Goal: Task Accomplishment & Management: Manage account settings

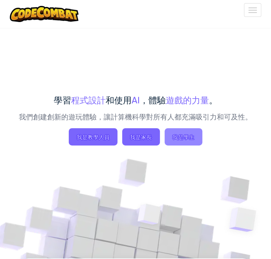
click at [179, 140] on span "我是學生" at bounding box center [184, 136] width 38 height 17
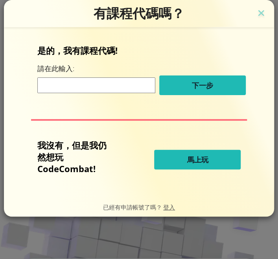
click at [193, 157] on span "馬上玩" at bounding box center [197, 159] width 21 height 9
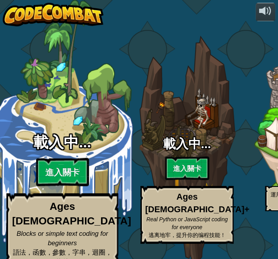
select select "zh-HANT"
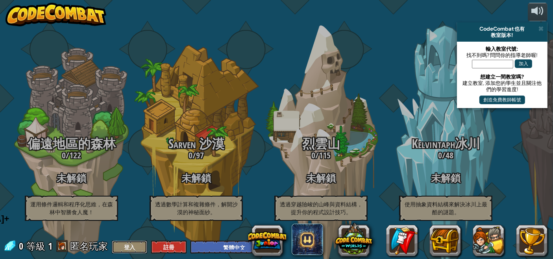
click at [123, 251] on button "登入" at bounding box center [129, 247] width 35 height 13
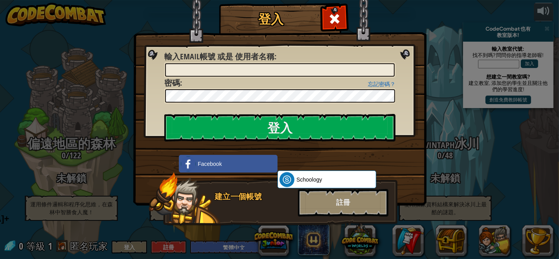
click at [271, 20] on div "登入 未知錯誤。 輸入Email帳號 或是 使用者名稱 : 忘記密碼？ 密碼 : 登入 登入中 Facebook Schoology ClassLink 建立…" at bounding box center [279, 129] width 559 height 259
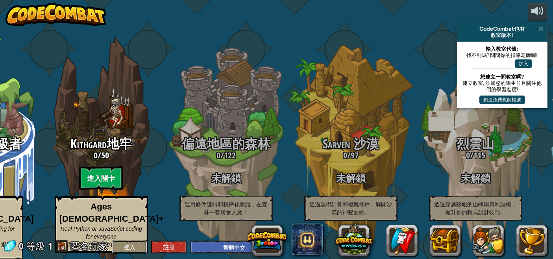
click at [137, 247] on button "登入" at bounding box center [129, 247] width 35 height 13
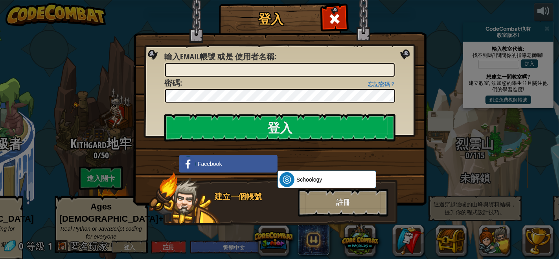
click at [271, 77] on div "忘記密碼？ 密碼 :" at bounding box center [279, 90] width 231 height 26
click at [271, 69] on input "輸入Email帳號 或是 使用者名稱 :" at bounding box center [280, 69] width 230 height 13
type input "[EMAIL_ADDRESS][DOMAIN_NAME]"
drag, startPoint x: 190, startPoint y: 76, endPoint x: 195, endPoint y: 70, distance: 7.8
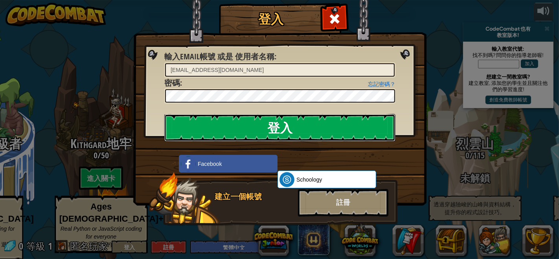
click at [245, 128] on input "登入" at bounding box center [279, 128] width 231 height 28
click at [259, 121] on input "登入" at bounding box center [279, 128] width 231 height 28
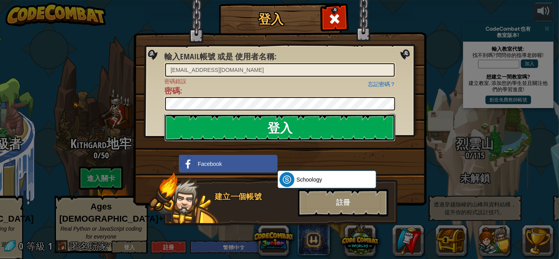
click at [271, 129] on input "登入" at bounding box center [279, 128] width 231 height 28
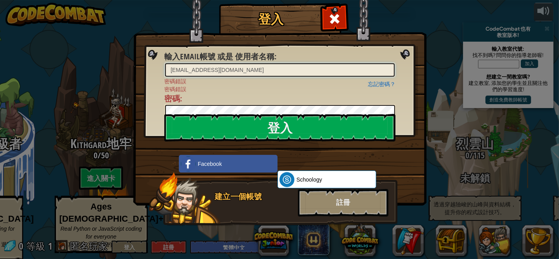
drag, startPoint x: 192, startPoint y: 68, endPoint x: 165, endPoint y: 66, distance: 26.8
click at [165, 66] on input "[EMAIL_ADDRESS][DOMAIN_NAME]" at bounding box center [280, 69] width 230 height 13
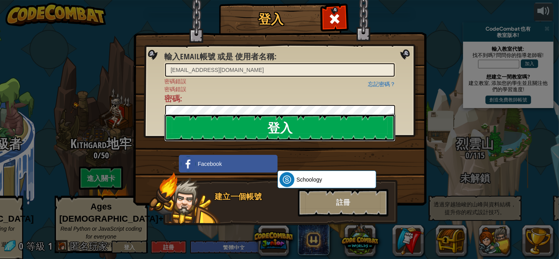
click at [218, 129] on input "登入" at bounding box center [279, 128] width 231 height 28
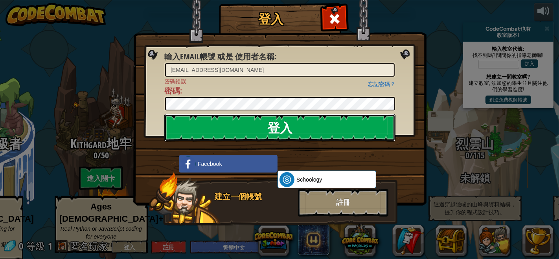
click at [217, 126] on input "登入" at bounding box center [279, 128] width 231 height 28
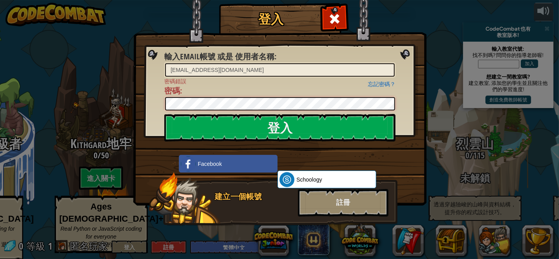
click at [160, 100] on div "登入 輸入Email帳號 或是 使用者名稱 : [EMAIL_ADDRESS][DOMAIN_NAME] 忘記密碼？ 密碼錯誤 密碼 : 登入 登入中 Fac…" at bounding box center [280, 126] width 262 height 229
